Goal: Task Accomplishment & Management: Manage account settings

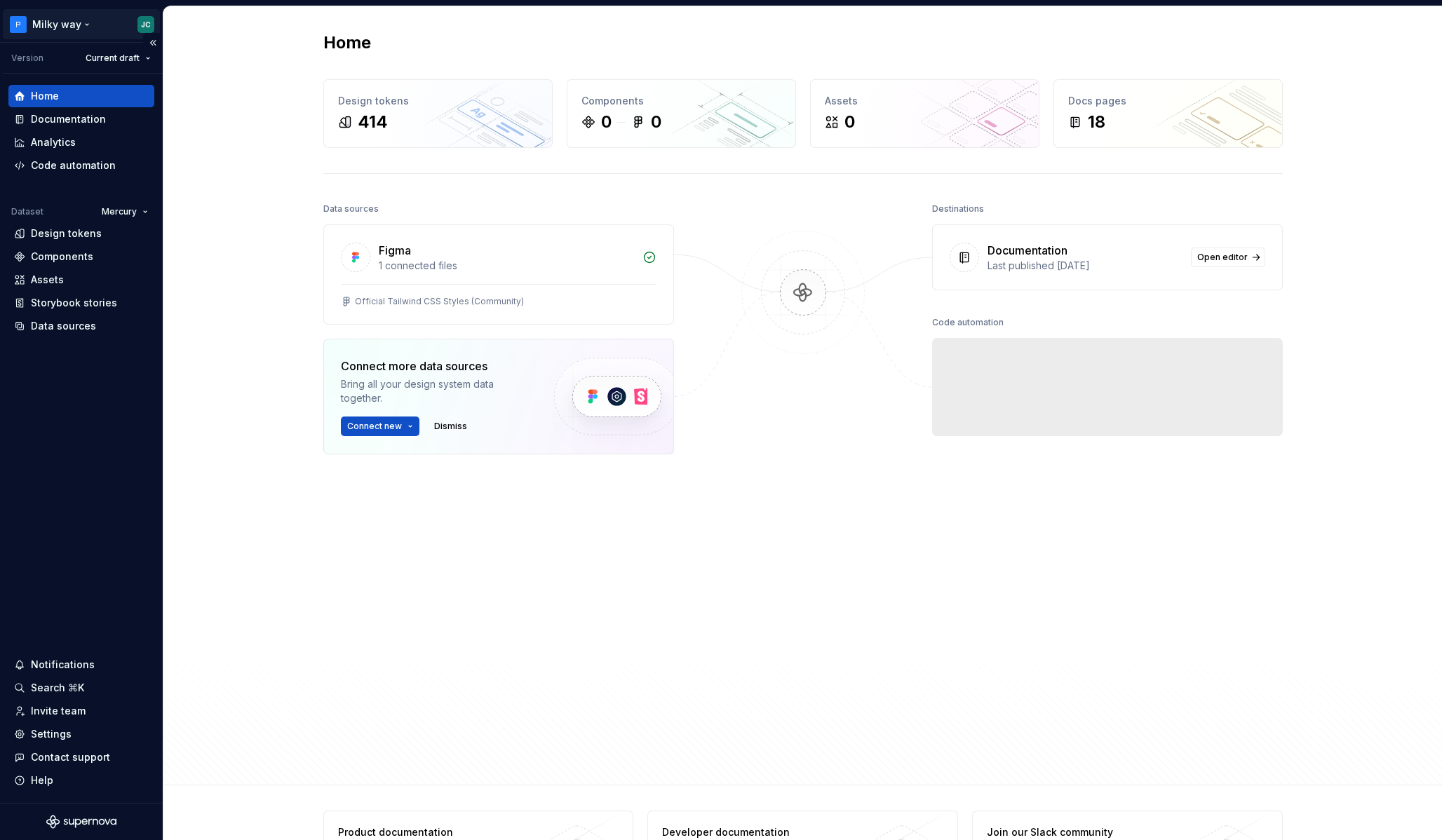
click at [58, 23] on html "Milky way JC Version Current draft Home Documentation Analytics Code automation…" at bounding box center [721, 420] width 1442 height 840
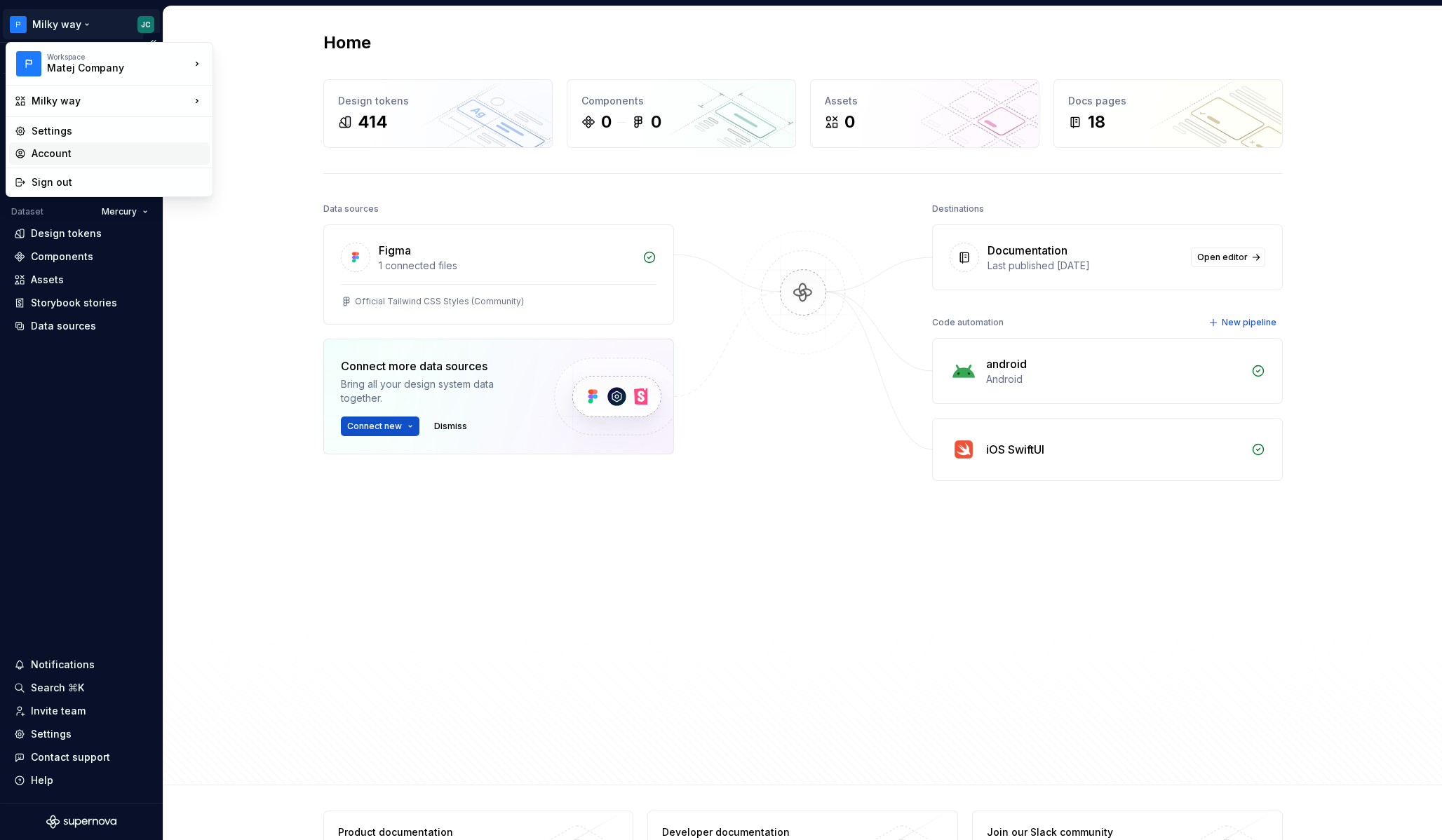
click at [90, 151] on div "Account" at bounding box center [117, 154] width 172 height 14
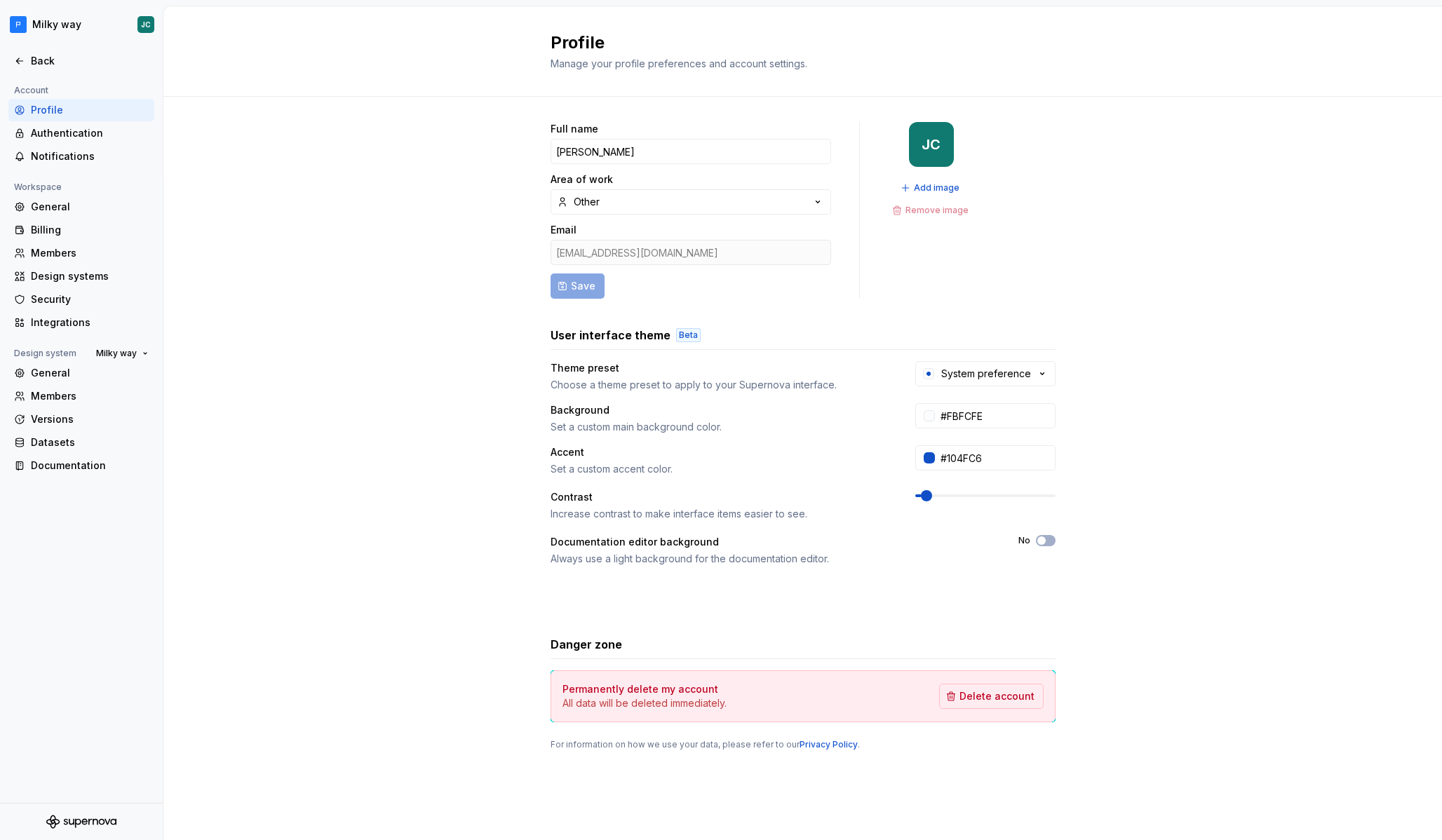
drag, startPoint x: 86, startPoint y: 228, endPoint x: 201, endPoint y: 231, distance: 115.0
click at [86, 228] on div "Billing" at bounding box center [90, 230] width 118 height 14
